Goal: Find specific page/section: Find specific page/section

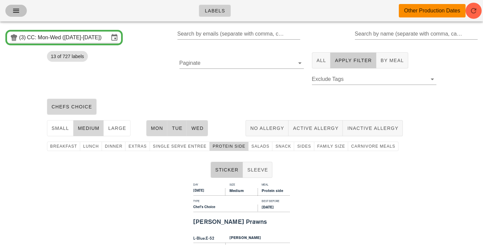
click at [16, 10] on icon "button" at bounding box center [16, 11] width 8 height 8
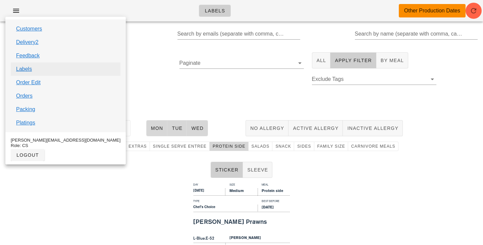
click at [30, 68] on link "Labels" at bounding box center [24, 69] width 16 height 8
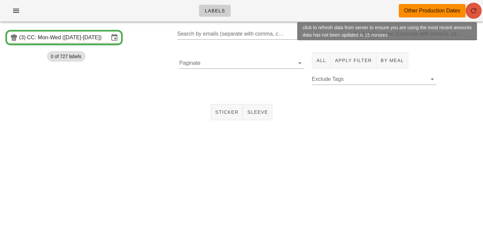
click at [471, 7] on icon "button" at bounding box center [474, 11] width 8 height 8
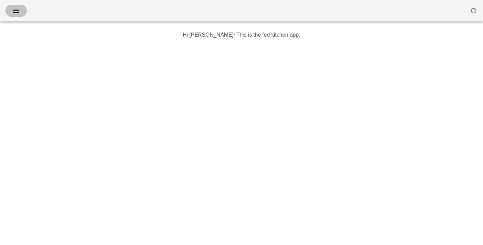
click at [9, 10] on button "button" at bounding box center [15, 11] width 21 height 12
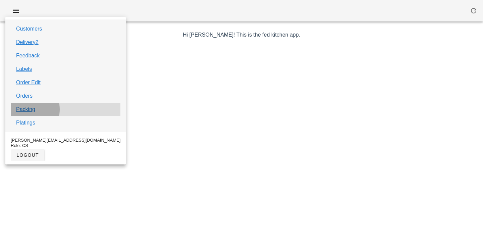
click at [28, 116] on div "Packing" at bounding box center [66, 109] width 110 height 13
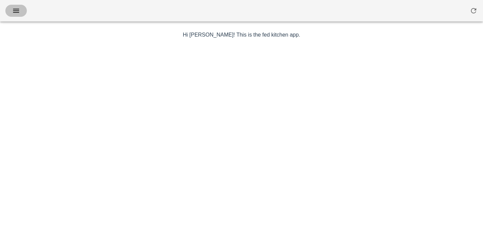
click at [17, 8] on icon "button" at bounding box center [16, 11] width 8 height 8
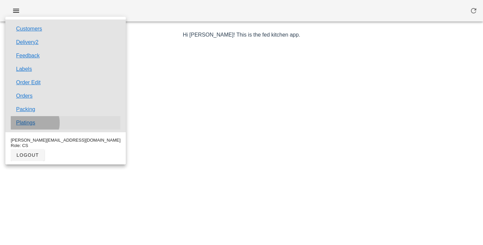
click at [25, 124] on link "Platings" at bounding box center [25, 123] width 19 height 8
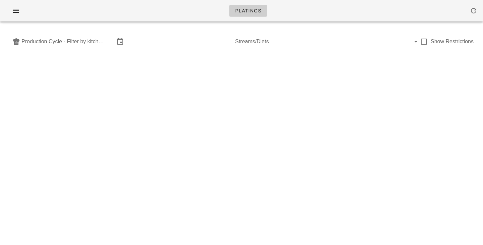
click at [111, 38] on input "Production Cycle - Filter by kitchen production schedules" at bounding box center [67, 41] width 93 height 11
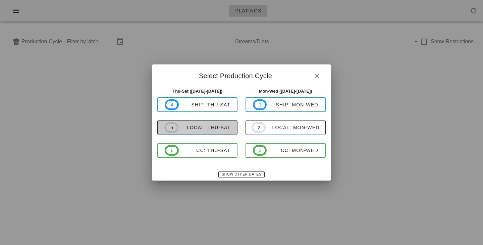
click at [185, 133] on button "5 local: Thu-Sat" at bounding box center [197, 127] width 80 height 15
type input "local: Thu-Sat (Aug 21-Aug 23)"
